Goal: Information Seeking & Learning: Learn about a topic

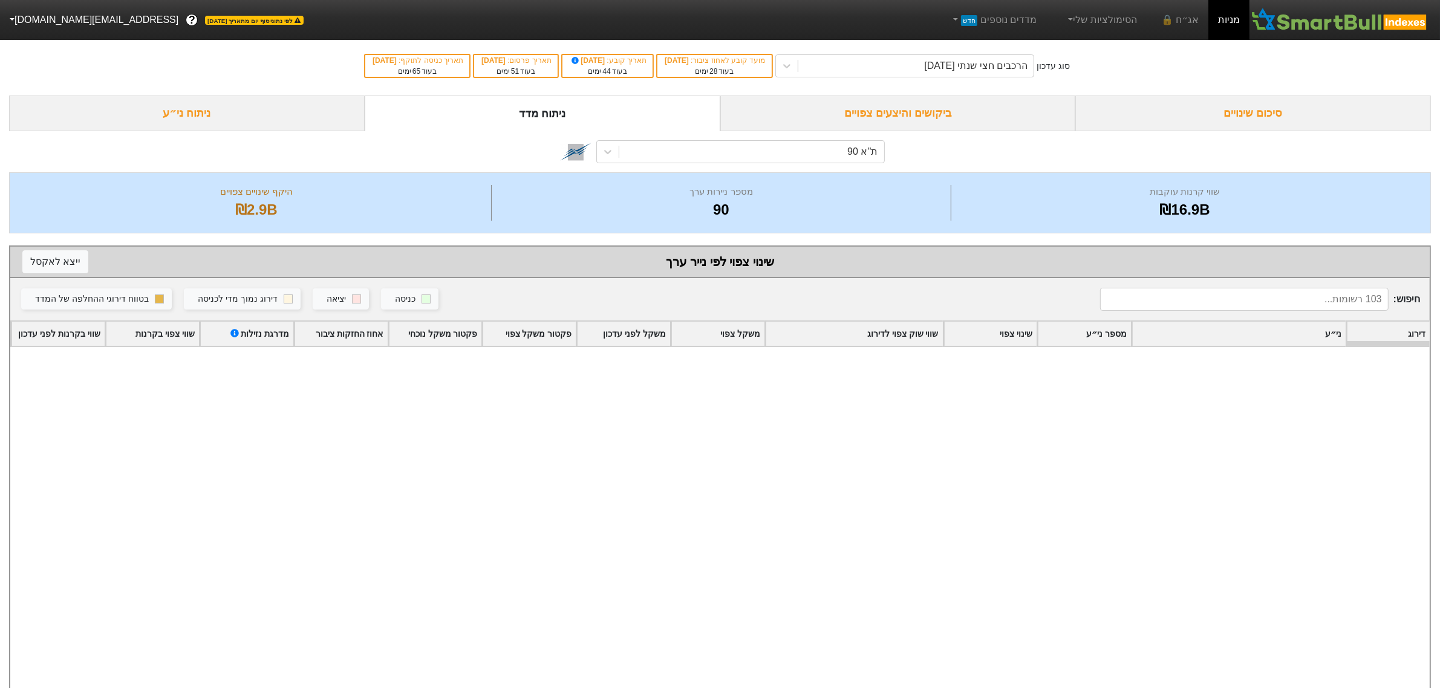
scroll to position [2193, 0]
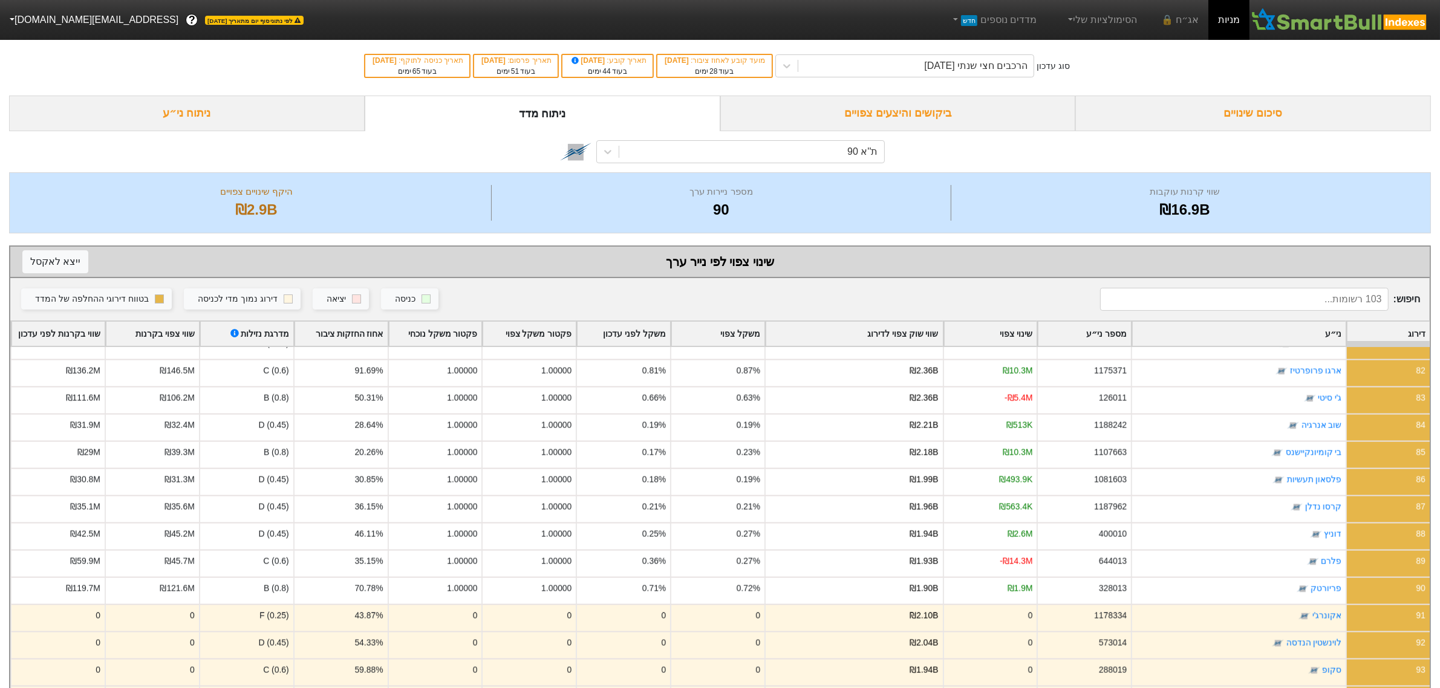
click at [295, 119] on div "ניתוח ני״ע" at bounding box center [187, 114] width 356 height 36
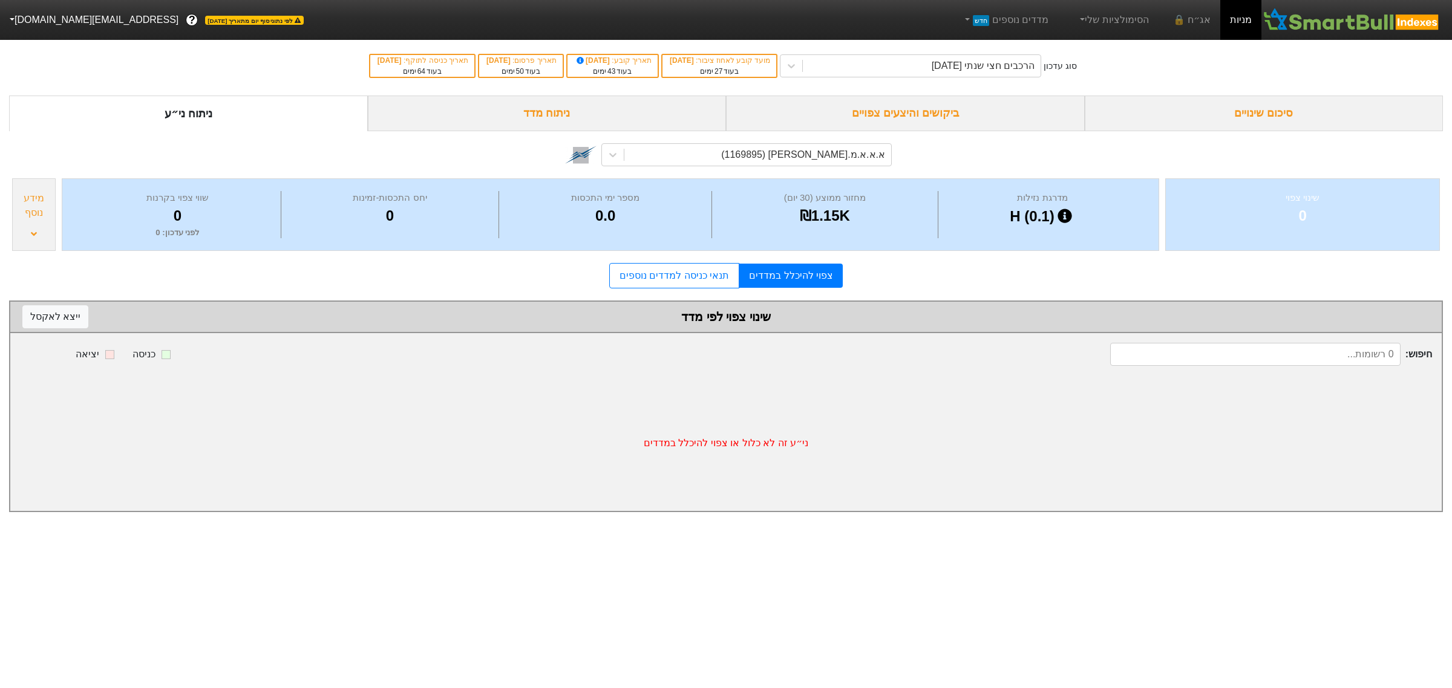
click at [1165, 114] on div "סיכום שינויים" at bounding box center [1264, 114] width 359 height 36
